Goal: Find specific page/section: Find specific page/section

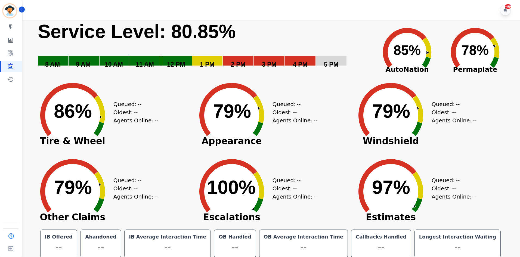
scroll to position [3, 0]
